Goal: Transaction & Acquisition: Purchase product/service

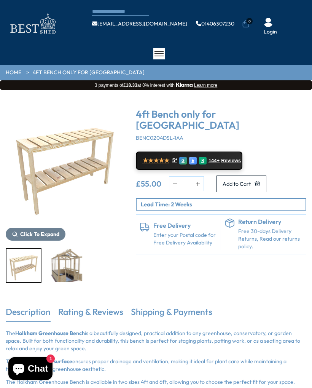
click at [15, 73] on link "HOME" at bounding box center [14, 73] width 16 height 8
click at [231, 186] on span "Add to Cart" at bounding box center [237, 183] width 28 height 5
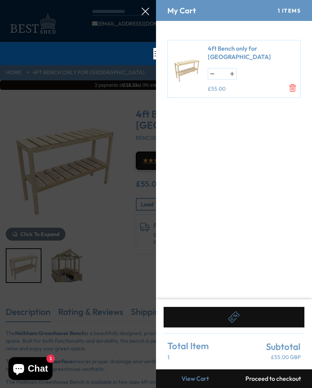
click at [290, 88] on icon "Remove 4ft Bench only for Shire Holkham Greenhouse" at bounding box center [293, 88] width 8 height 8
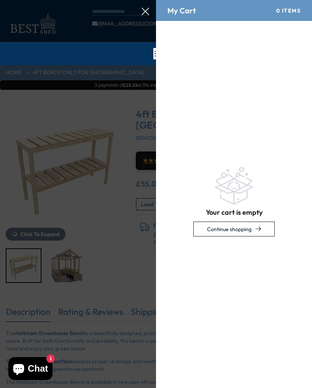
click at [122, 0] on div at bounding box center [156, 0] width 312 height 0
click at [45, 250] on span "Chat" at bounding box center [38, 368] width 20 height 11
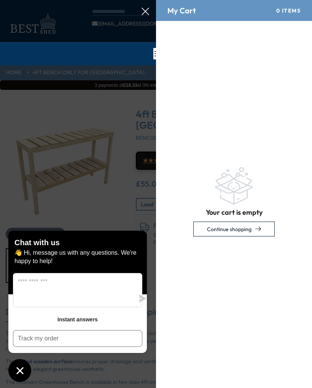
click at [114, 0] on div at bounding box center [156, 0] width 312 height 0
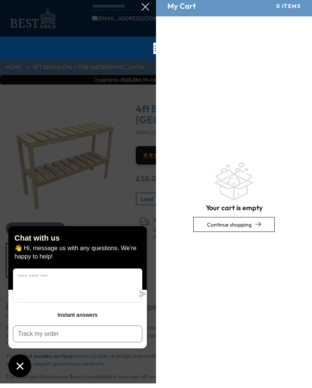
scroll to position [5, 0]
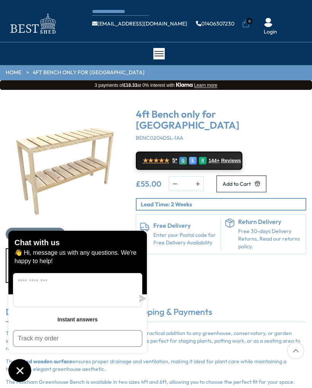
click at [100, 221] on img "1 / 2" at bounding box center [65, 164] width 119 height 119
click at [24, 377] on button "Chat window" at bounding box center [19, 370] width 23 height 23
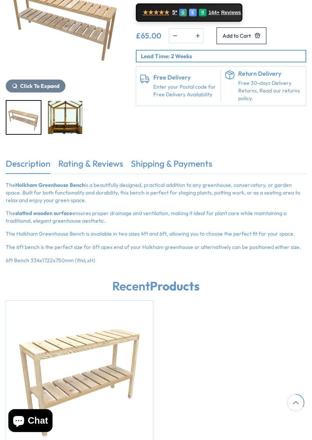
scroll to position [148, 0]
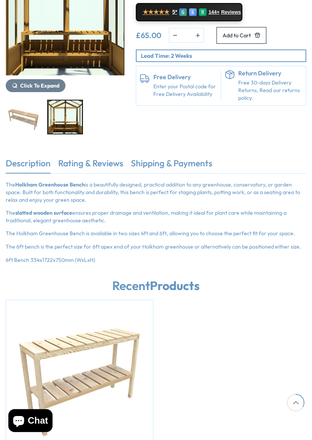
click at [79, 124] on img "2 / 2" at bounding box center [65, 116] width 34 height 33
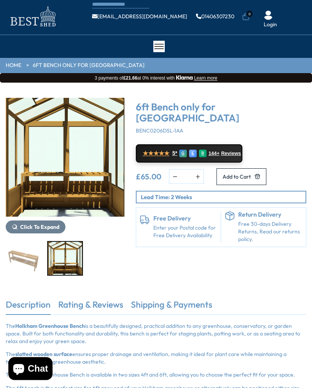
scroll to position [0, 0]
